Goal: Complete application form

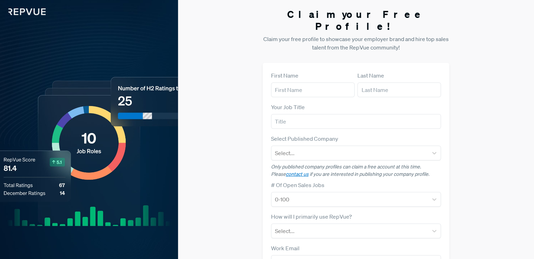
type input "Mark"
type input "[PERSON_NAME]"
type input "[EMAIL_ADDRESS][DOMAIN_NAME]"
drag, startPoint x: 361, startPoint y: 80, endPoint x: 361, endPoint y: 85, distance: 4.6
click at [361, 83] on input "[PERSON_NAME]" at bounding box center [399, 90] width 84 height 15
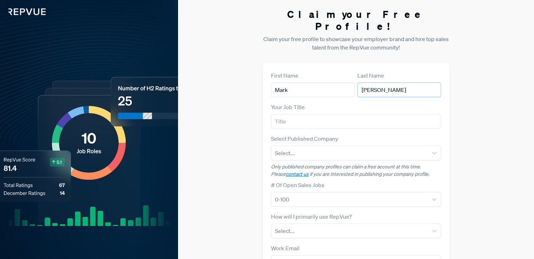
type input "[PERSON_NAME]"
click at [342, 114] on input "text" at bounding box center [356, 121] width 170 height 15
type input "Business Development Manager"
click at [318, 148] on div at bounding box center [350, 153] width 150 height 10
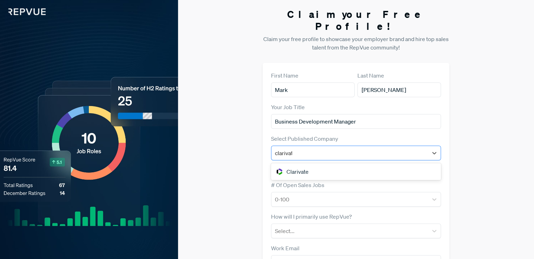
type input "clarivate"
click at [323, 165] on div "Clarivate" at bounding box center [356, 172] width 170 height 14
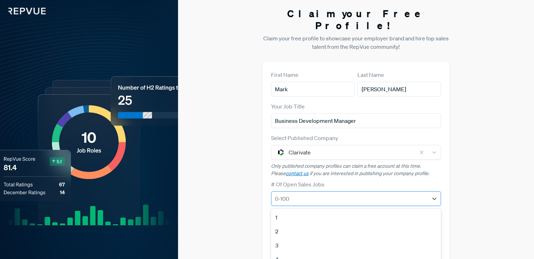
click at [316, 194] on div at bounding box center [350, 199] width 150 height 10
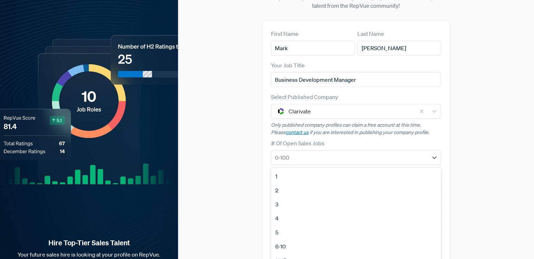
scroll to position [46, 0]
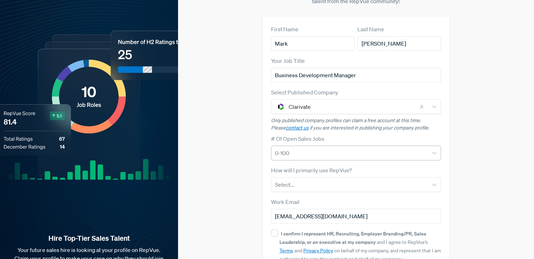
click at [327, 148] on div at bounding box center [350, 153] width 150 height 10
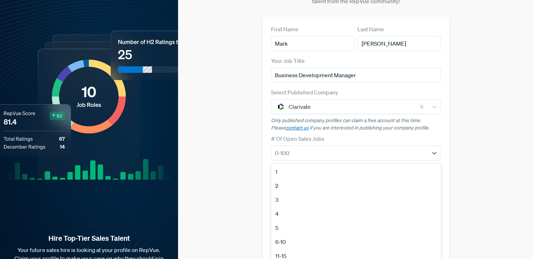
click at [311, 165] on div "1" at bounding box center [356, 172] width 170 height 14
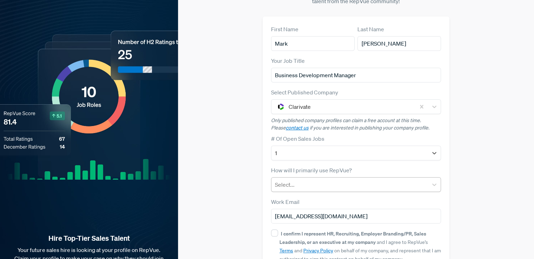
click at [301, 180] on div at bounding box center [350, 185] width 150 height 10
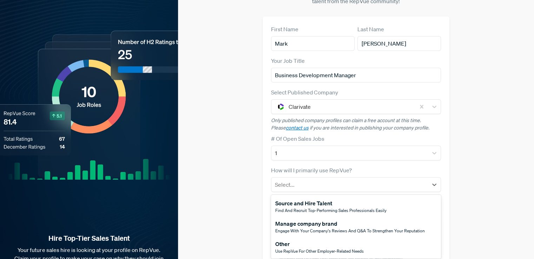
click at [317, 240] on div "Other" at bounding box center [319, 244] width 88 height 8
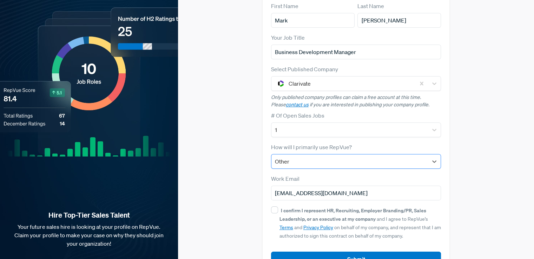
scroll to position [81, 0]
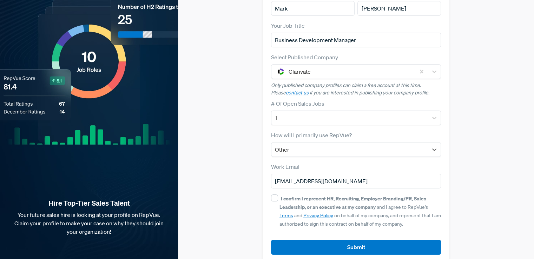
click at [279, 194] on div "I confirm I represent HR, Recruiting, Employer Branding/PR, Sales Leadership, o…" at bounding box center [360, 211] width 162 height 34
click at [278, 195] on input "I confirm I represent HR, Recruiting, Employer Branding/PR, Sales Leadership, o…" at bounding box center [274, 198] width 7 height 7
checkbox input "true"
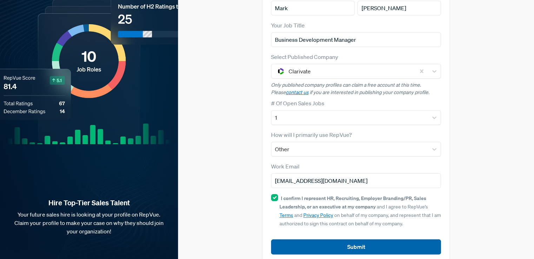
click at [368, 239] on button "Submit" at bounding box center [356, 246] width 170 height 15
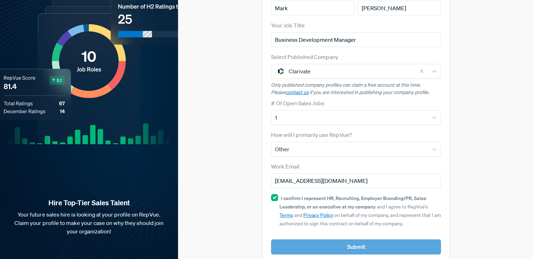
scroll to position [90, 0]
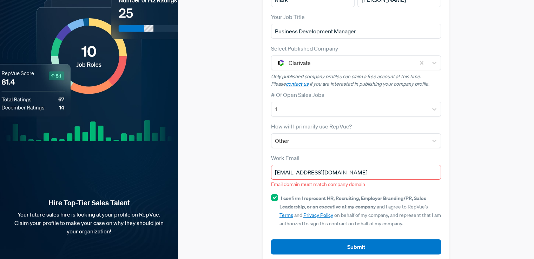
click at [356, 165] on input "[EMAIL_ADDRESS][DOMAIN_NAME]" at bounding box center [356, 172] width 170 height 15
